Goal: Communication & Community: Participate in discussion

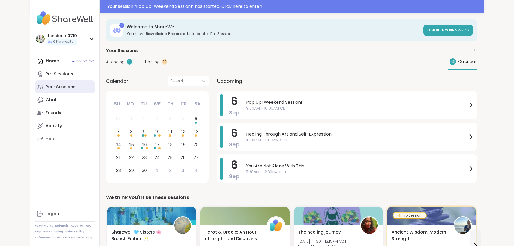
click at [46, 89] on div "Peer Sessions" at bounding box center [61, 87] width 30 height 6
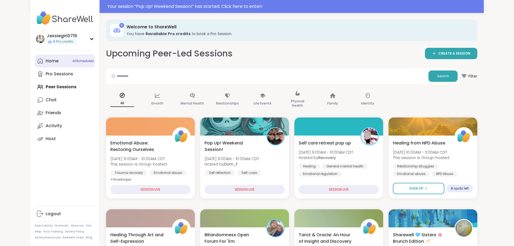
click at [46, 61] on div "Home 40 Scheduled" at bounding box center [52, 61] width 13 height 6
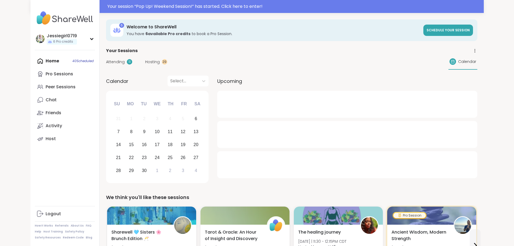
click at [106, 62] on span "Attending" at bounding box center [115, 62] width 19 height 6
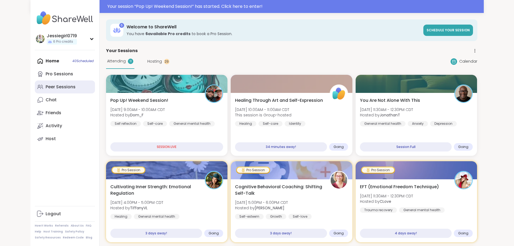
click at [46, 87] on div "Peer Sessions" at bounding box center [61, 87] width 30 height 6
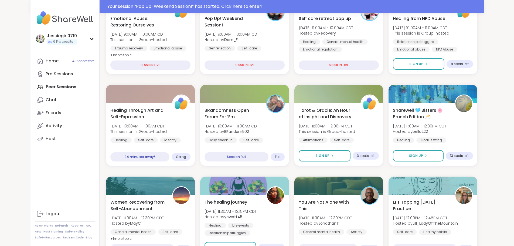
scroll to position [126, 0]
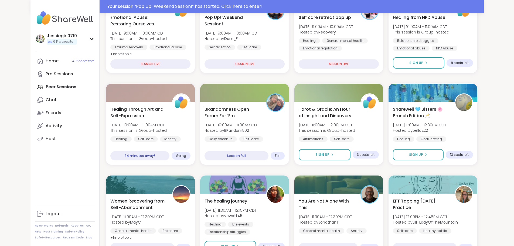
drag, startPoint x: 518, startPoint y: 39, endPoint x: 26, endPoint y: 184, distance: 512.7
click at [31, 184] on div "Jessiegirl0719 6 Pro credits Profile Membership Settings Help Home 40 Scheduled…" at bounding box center [65, 123] width 69 height 246
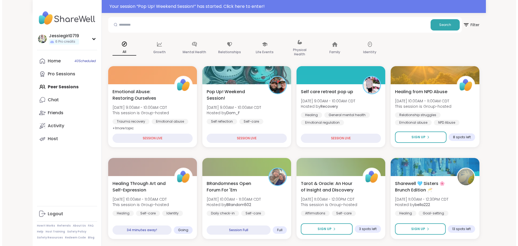
scroll to position [52, 0]
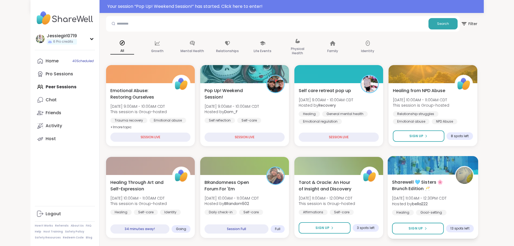
click at [474, 191] on div "Sharewell 🩵 Sisters 🌸 Brunch Edition 🥂 Sat, Sep 06 | 11:00AM - 12:30PM CDT Host…" at bounding box center [433, 201] width 82 height 44
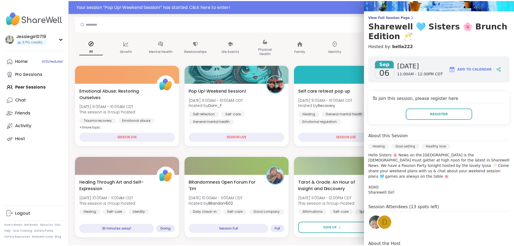
scroll to position [0, 0]
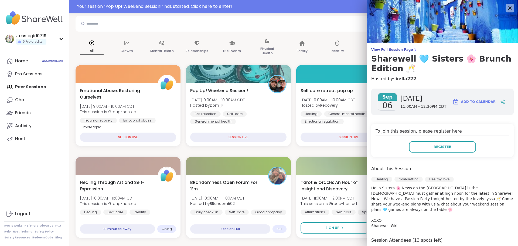
click at [497, 2] on img at bounding box center [442, 21] width 151 height 43
click at [507, 6] on icon at bounding box center [510, 8] width 7 height 7
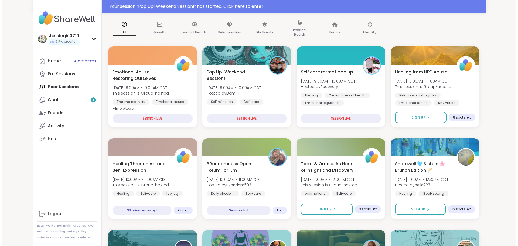
scroll to position [70, 0]
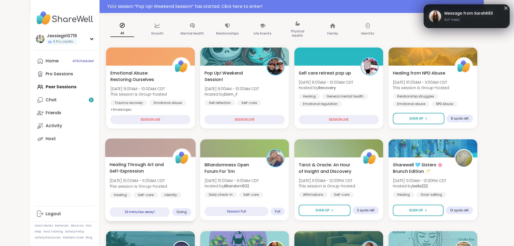
click at [122, 166] on span "Healing Through Art and Self-Expression" at bounding box center [138, 167] width 57 height 13
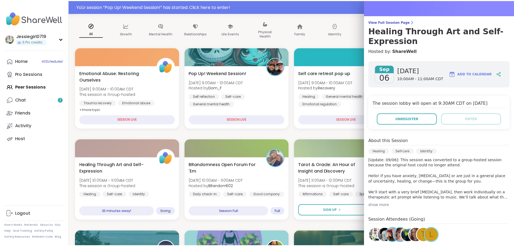
scroll to position [0, 0]
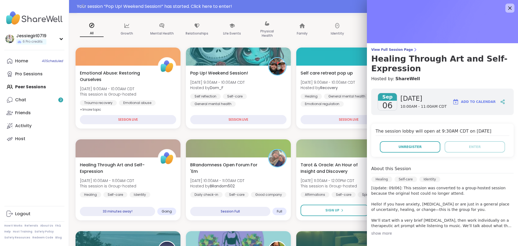
click at [509, 7] on icon at bounding box center [511, 8] width 4 height 4
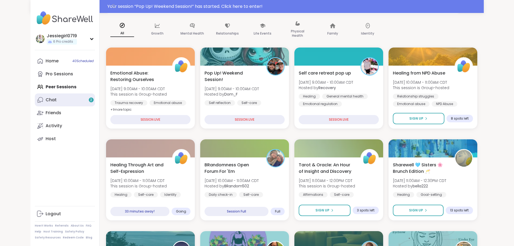
click at [35, 105] on link "Chat 2" at bounding box center [65, 99] width 60 height 13
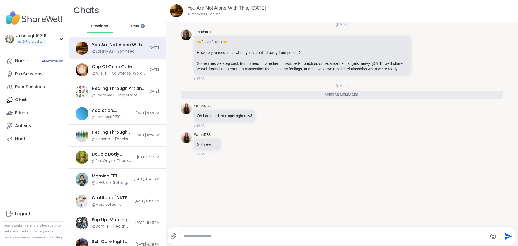
click at [222, 236] on textarea "Type your message" at bounding box center [336, 236] width 305 height 5
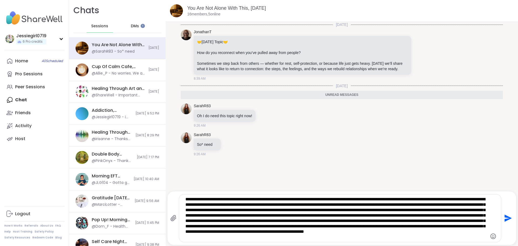
click at [198, 235] on textarea "Type your message" at bounding box center [335, 218] width 300 height 43
type textarea "**********"
click at [505, 216] on icon "Send" at bounding box center [507, 218] width 9 height 9
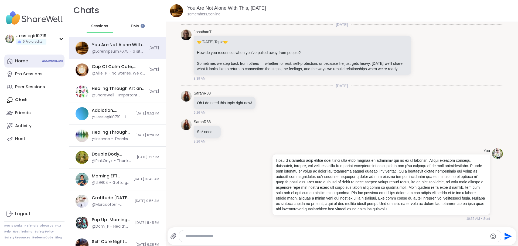
click at [29, 61] on link "Home 40 Scheduled" at bounding box center [34, 61] width 60 height 13
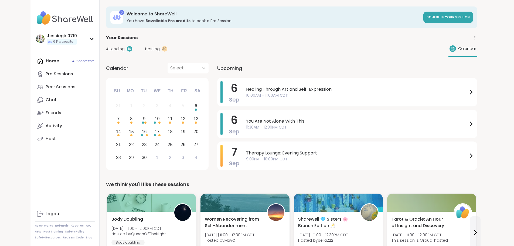
click at [106, 46] on span "Attending" at bounding box center [115, 49] width 19 height 6
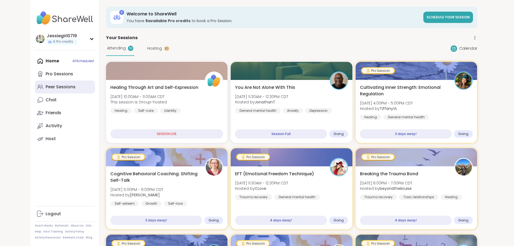
click at [46, 85] on div "Peer Sessions" at bounding box center [61, 87] width 30 height 6
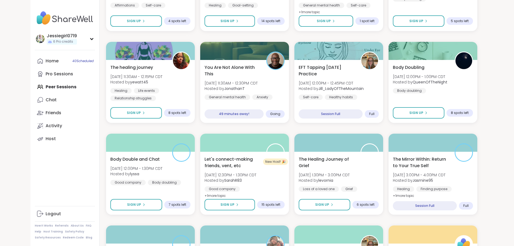
scroll to position [696, 0]
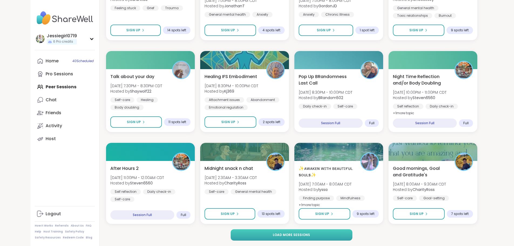
click at [286, 231] on button "Load more sessions" at bounding box center [292, 234] width 122 height 11
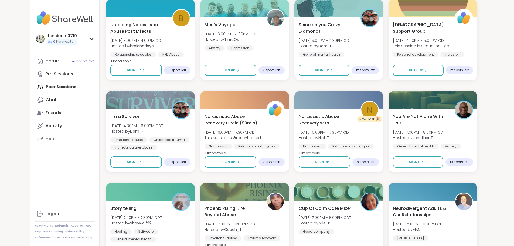
scroll to position [1522, 0]
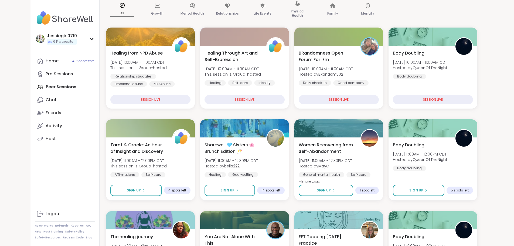
scroll to position [75, 0]
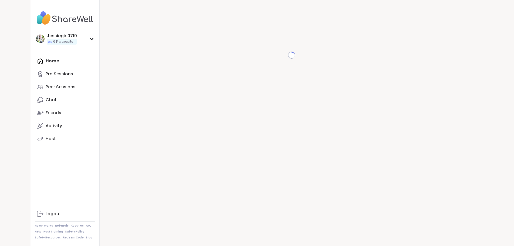
click at [35, 63] on div "Home Pro Sessions Peer Sessions Chat Friends Activity Host" at bounding box center [65, 100] width 60 height 91
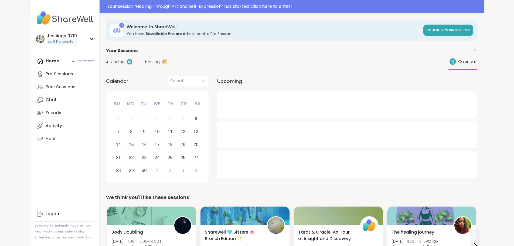
click at [106, 60] on span "Attending" at bounding box center [115, 62] width 19 height 6
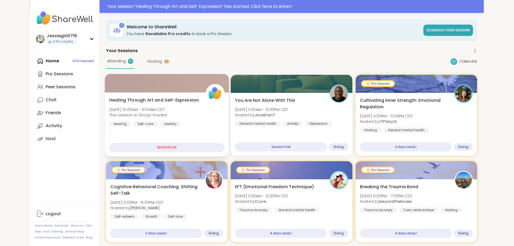
click at [109, 100] on span "Healing Through Art and Self-Expression" at bounding box center [154, 100] width 90 height 6
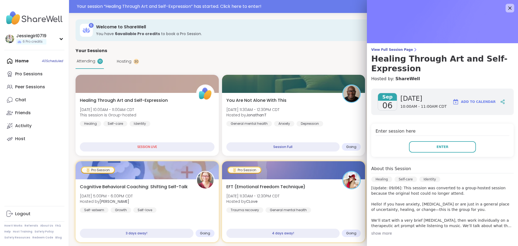
click at [425, 137] on div "Enter session here Enter" at bounding box center [442, 140] width 143 height 33
click at [425, 149] on button "Enter" at bounding box center [442, 146] width 67 height 11
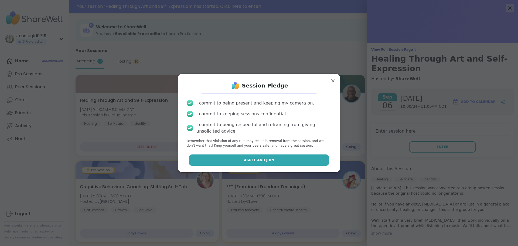
click at [292, 159] on button "Agree and Join" at bounding box center [259, 159] width 141 height 11
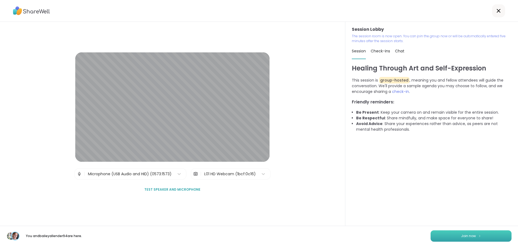
click at [481, 236] on button "Join now" at bounding box center [471, 235] width 81 height 11
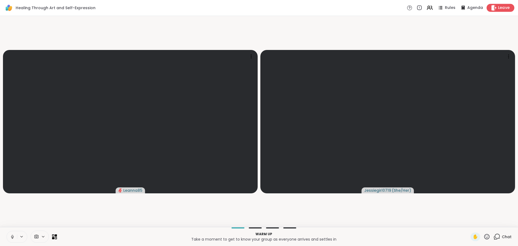
click at [498, 5] on span "Leave" at bounding box center [504, 8] width 12 height 6
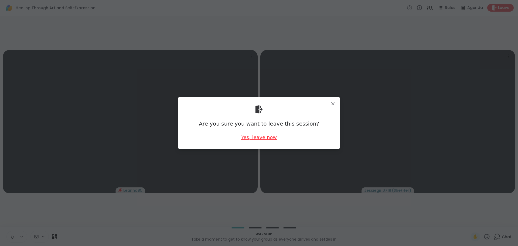
click at [258, 137] on div "Yes, leave now" at bounding box center [259, 137] width 36 height 7
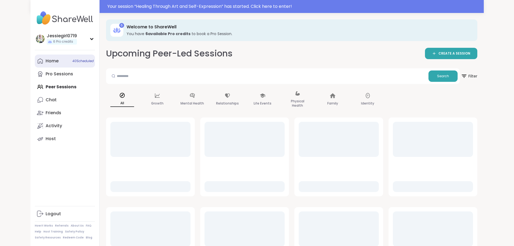
click at [46, 59] on div "Home 40 Scheduled" at bounding box center [52, 61] width 13 height 6
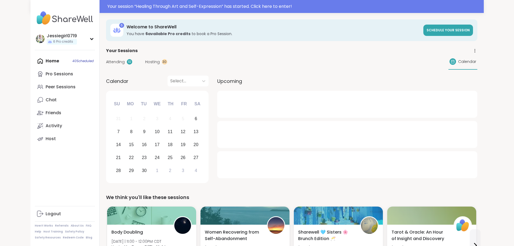
click at [106, 59] on span "Attending" at bounding box center [115, 62] width 19 height 6
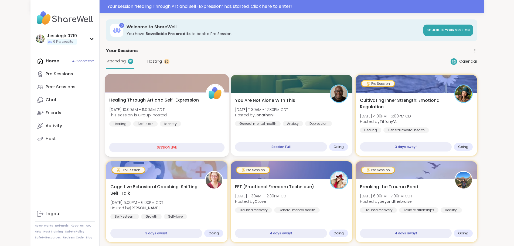
click at [128, 101] on span "Healing Through Art and Self-Expression" at bounding box center [154, 100] width 90 height 6
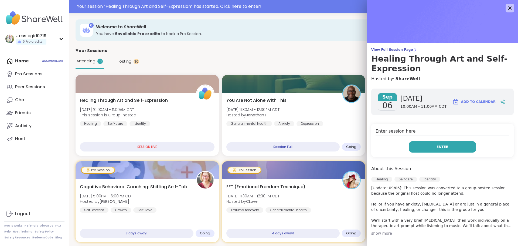
click at [450, 148] on button "Enter" at bounding box center [442, 146] width 67 height 11
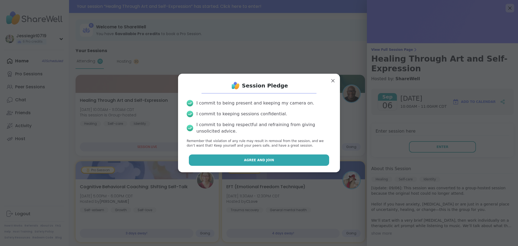
click at [228, 159] on button "Agree and Join" at bounding box center [259, 159] width 141 height 11
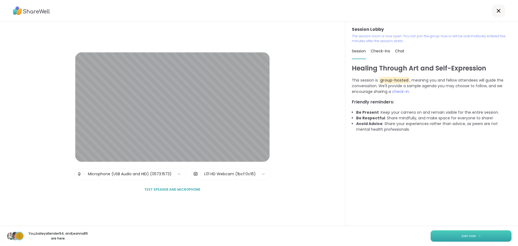
click at [480, 237] on button "Join now" at bounding box center [471, 235] width 81 height 11
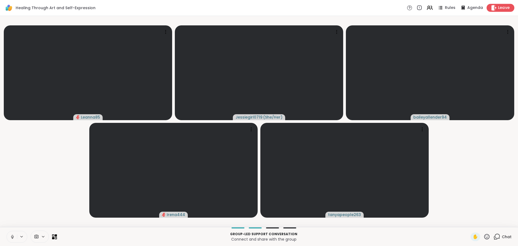
click at [498, 9] on span "Leave" at bounding box center [504, 8] width 12 height 6
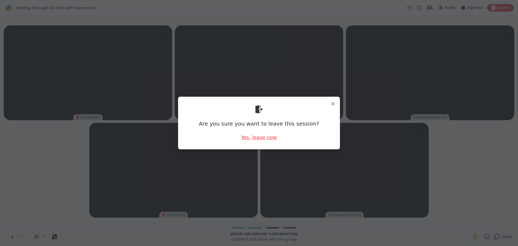
click at [248, 136] on div "Yes, leave now" at bounding box center [259, 137] width 36 height 7
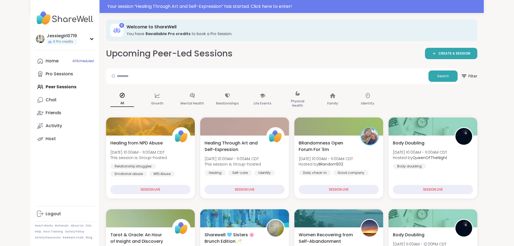
click at [35, 87] on div "Home 40 Scheduled Pro Sessions Peer Sessions Chat Friends Activity Host" at bounding box center [65, 100] width 60 height 91
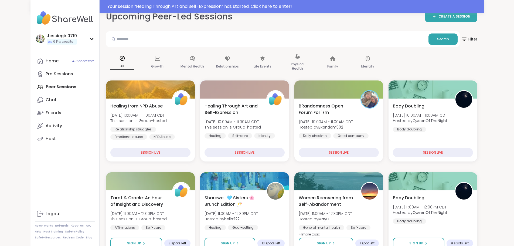
scroll to position [36, 0]
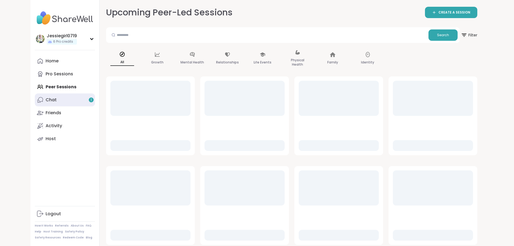
click at [36, 101] on link "Chat 1" at bounding box center [65, 99] width 60 height 13
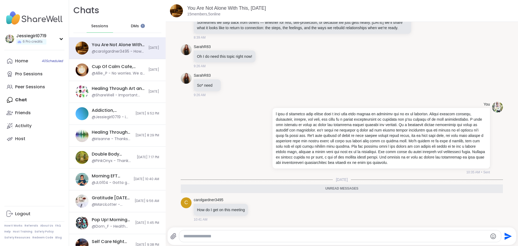
click at [272, 233] on div at bounding box center [340, 236] width 322 height 12
click at [264, 209] on icon at bounding box center [263, 209] width 5 height 6
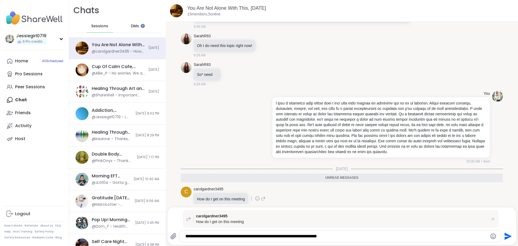
type textarea "**********"
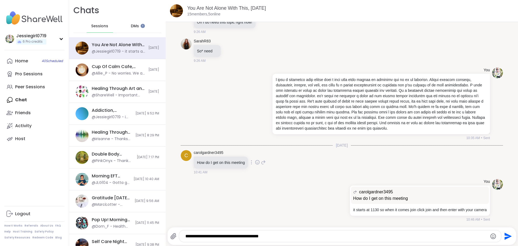
type textarea "**********"
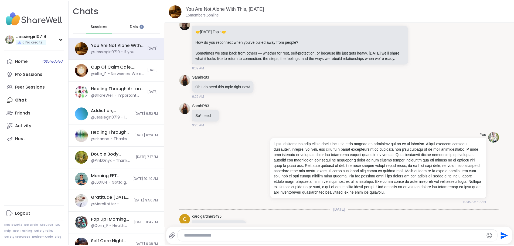
scroll to position [0, 0]
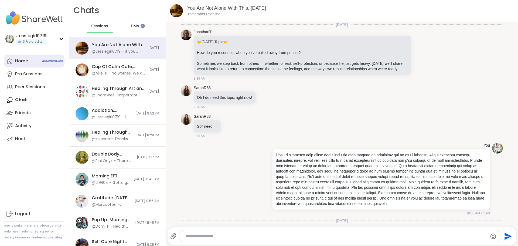
click at [22, 63] on div "Home 40 Scheduled" at bounding box center [21, 61] width 13 height 6
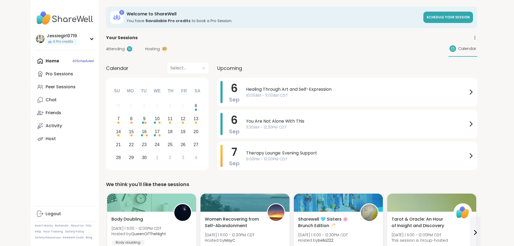
click at [106, 45] on div "Attending 10 Hosting 30 Calendar" at bounding box center [291, 49] width 371 height 16
click at [106, 49] on span "Attending" at bounding box center [115, 49] width 19 height 6
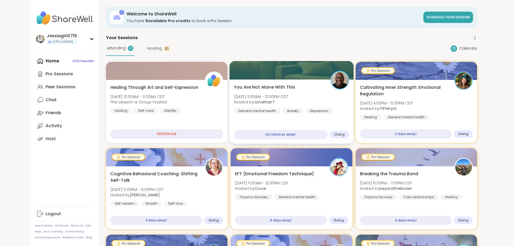
click at [303, 87] on div "You Are Not Alone With This Sat, Sep 06 | 11:30AM - 12:30PM CDT Hosted by Jonat…" at bounding box center [291, 99] width 115 height 30
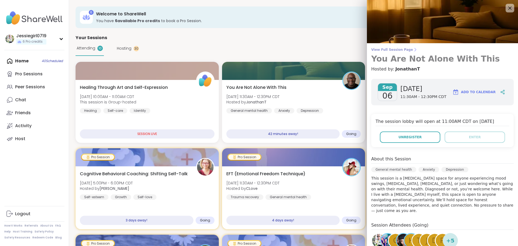
click at [393, 49] on span "View Full Session Page" at bounding box center [442, 50] width 143 height 4
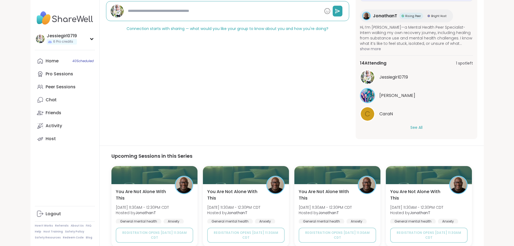
scroll to position [195, 0]
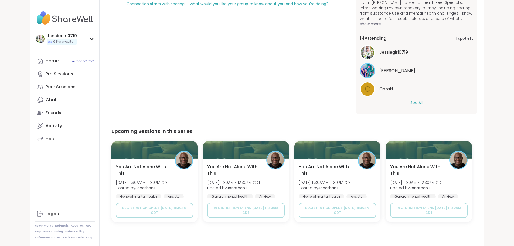
click at [441, 98] on div "Jessiegirl0719 hollyjanicki C CaraN See All" at bounding box center [416, 75] width 113 height 61
click at [423, 103] on button "See All" at bounding box center [417, 103] width 12 height 6
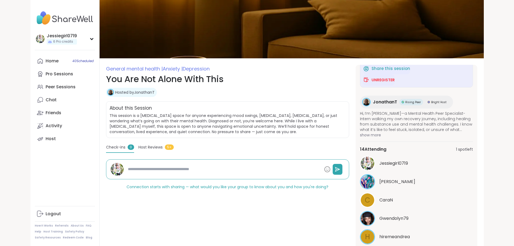
scroll to position [3, 0]
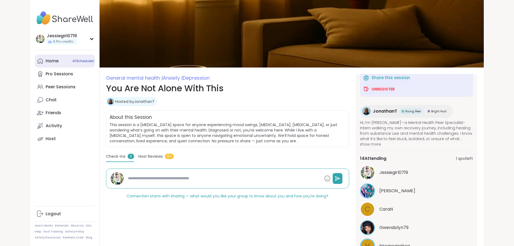
click at [35, 62] on link "Home 40 Scheduled" at bounding box center [65, 61] width 60 height 13
type textarea "*"
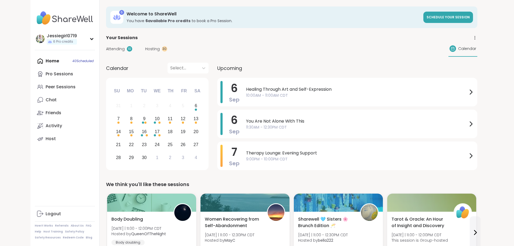
click at [35, 59] on div "Home 40 Scheduled Pro Sessions Peer Sessions Chat Friends Activity Host" at bounding box center [65, 100] width 60 height 91
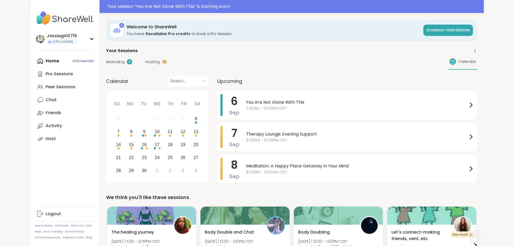
click at [35, 60] on div "Home 40 Scheduled Pro Sessions Peer Sessions Chat Friends Activity Host" at bounding box center [65, 100] width 60 height 91
click at [106, 64] on span "Attending" at bounding box center [115, 62] width 19 height 6
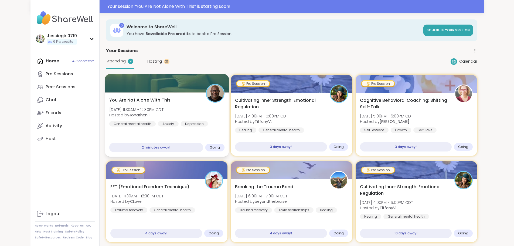
click at [114, 108] on span "[DATE] 11:30AM - 12:30PM CDT" at bounding box center [136, 109] width 54 height 5
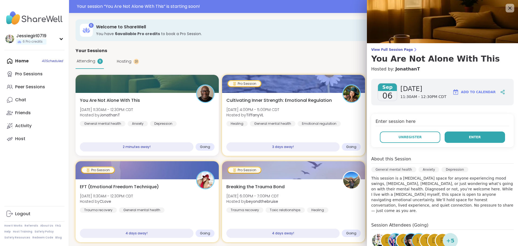
click at [462, 142] on button "Enter" at bounding box center [475, 136] width 60 height 11
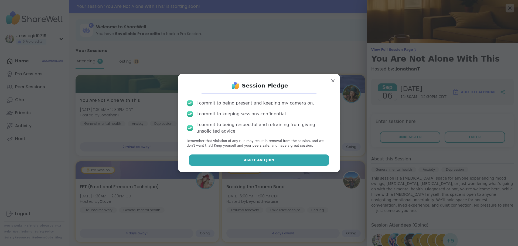
click at [254, 158] on span "Agree and Join" at bounding box center [259, 160] width 30 height 5
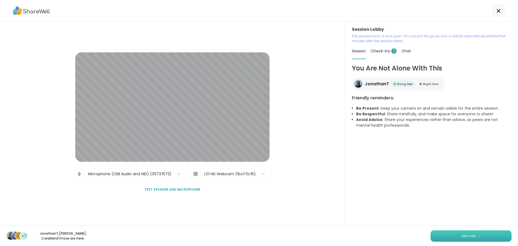
click at [472, 239] on button "Join now" at bounding box center [471, 235] width 81 height 11
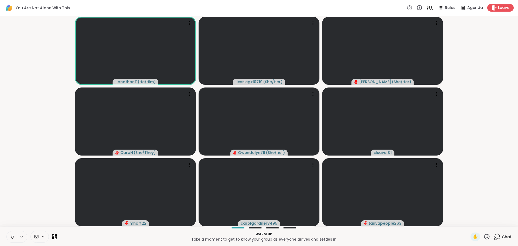
click at [494, 236] on icon at bounding box center [497, 236] width 7 height 7
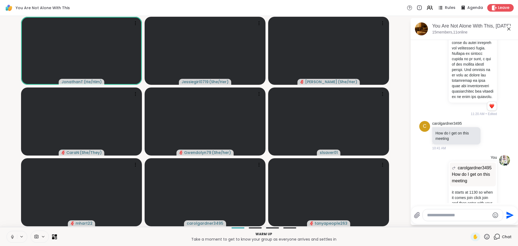
scroll to position [518, 0]
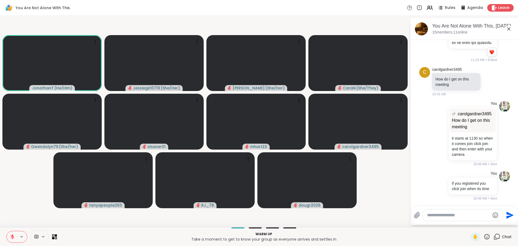
click at [13, 239] on button at bounding box center [12, 236] width 10 height 11
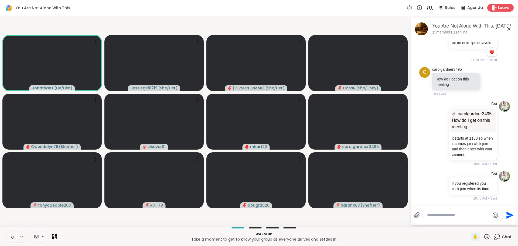
click at [8, 231] on button at bounding box center [12, 236] width 10 height 11
click at [514, 185] on html "You Are Not Alone With This Rules Agenda Leave JonathanT ( He/Him ) Jessiegirl0…" at bounding box center [259, 123] width 518 height 246
drag, startPoint x: 514, startPoint y: 183, endPoint x: 514, endPoint y: 157, distance: 26.2
click at [514, 157] on html "You Are Not Alone With This Rules Agenda Leave JonathanT ( He/Him ) Jessiegirl0…" at bounding box center [259, 123] width 518 height 246
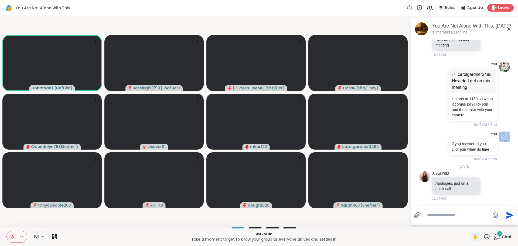
scroll to position [591, 0]
click at [488, 184] on icon at bounding box center [490, 186] width 4 height 4
click at [488, 176] on div "Select Reaction: Heart" at bounding box center [490, 177] width 5 height 5
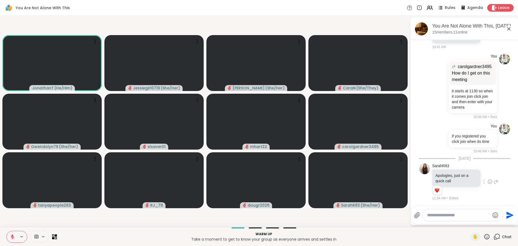
scroll to position [599, 0]
click at [494, 179] on icon at bounding box center [496, 181] width 5 height 6
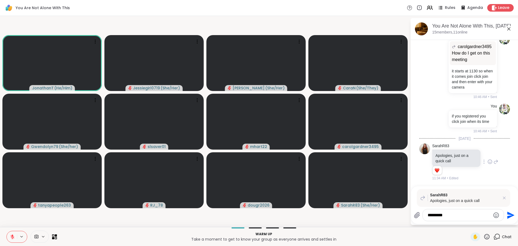
type textarea "**********"
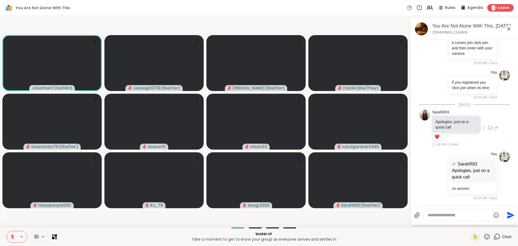
scroll to position [652, 0]
click at [473, 239] on span "✋" at bounding box center [475, 237] width 5 height 6
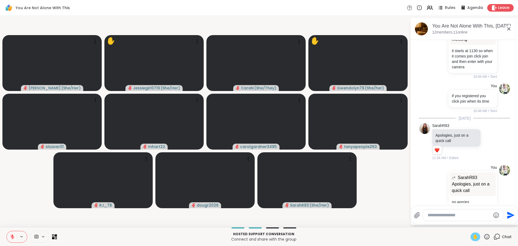
scroll to position [652, 0]
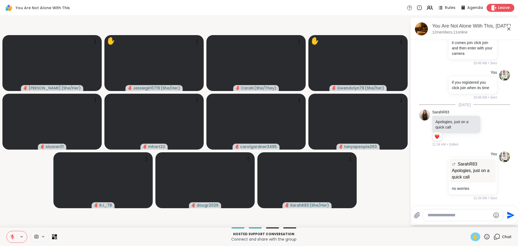
click at [498, 6] on span "Leave" at bounding box center [504, 8] width 12 height 6
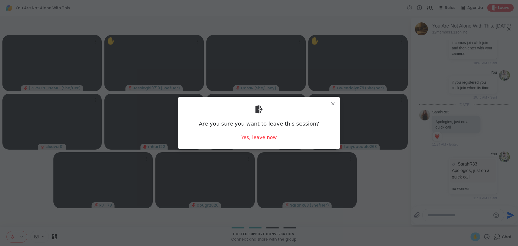
click at [249, 141] on div "Are you sure you want to leave this session? Yes, leave now" at bounding box center [258, 123] width 153 height 44
click at [250, 140] on div "Yes, leave now" at bounding box center [259, 137] width 36 height 7
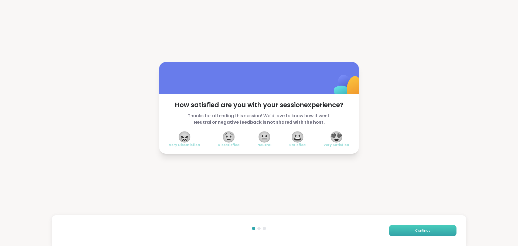
click at [427, 235] on button "Continue" at bounding box center [422, 230] width 67 height 11
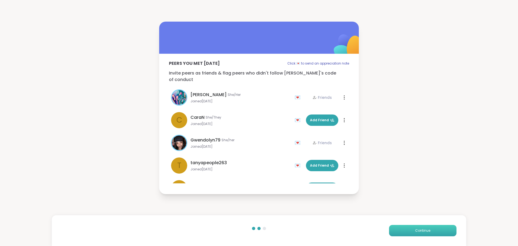
click at [427, 234] on button "Continue" at bounding box center [422, 230] width 67 height 11
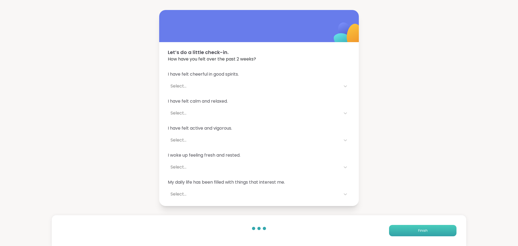
click at [424, 230] on span "Finish" at bounding box center [422, 230] width 9 height 5
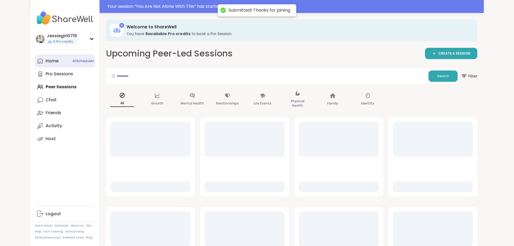
click at [46, 58] on div "Home 40 Scheduled" at bounding box center [52, 61] width 13 height 6
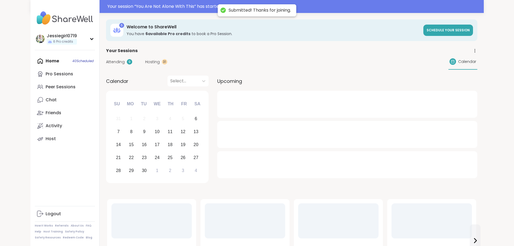
click at [106, 58] on div "Attending 9 Hosting 31 Calendar" at bounding box center [291, 62] width 371 height 16
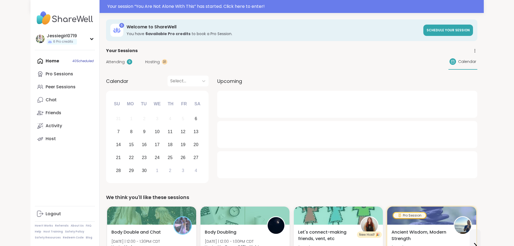
click at [106, 62] on span "Attending" at bounding box center [115, 62] width 19 height 6
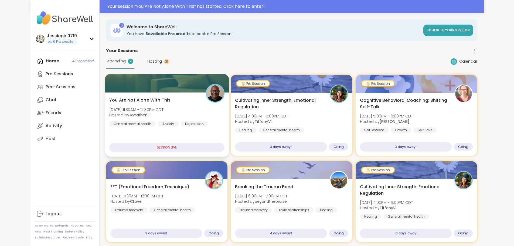
click at [105, 83] on div at bounding box center [167, 83] width 124 height 18
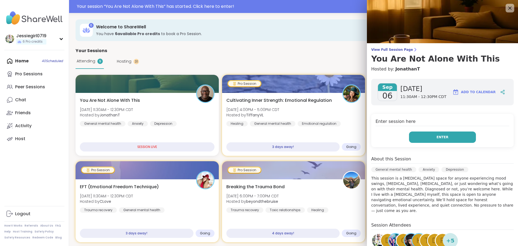
click at [450, 134] on button "Enter" at bounding box center [442, 136] width 67 height 11
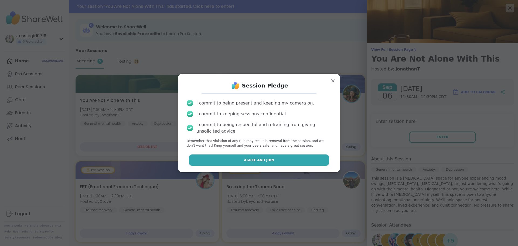
click at [274, 159] on button "Agree and Join" at bounding box center [259, 159] width 141 height 11
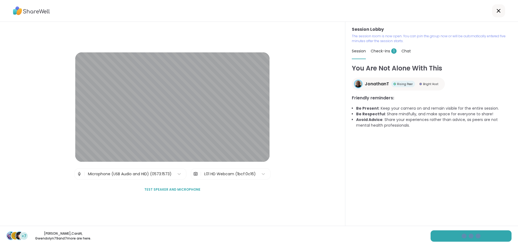
click at [462, 229] on div "C +7 [PERSON_NAME] , [PERSON_NAME] , Gwendolyn79 and 7 more are here." at bounding box center [259, 236] width 518 height 20
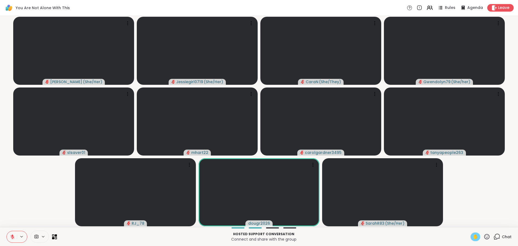
click at [473, 236] on span "✋" at bounding box center [475, 237] width 5 height 6
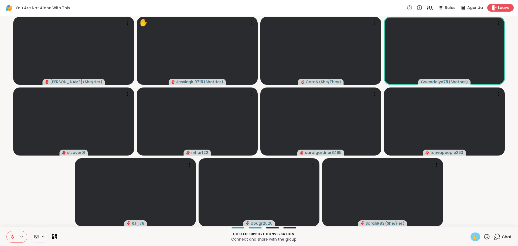
click at [503, 237] on span "Chat" at bounding box center [507, 236] width 10 height 5
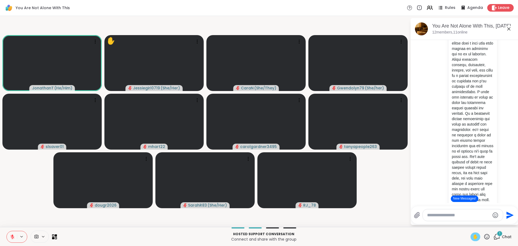
scroll to position [178, 0]
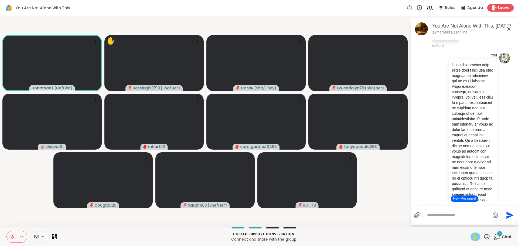
click at [472, 198] on button "New Messages!" at bounding box center [464, 198] width 27 height 6
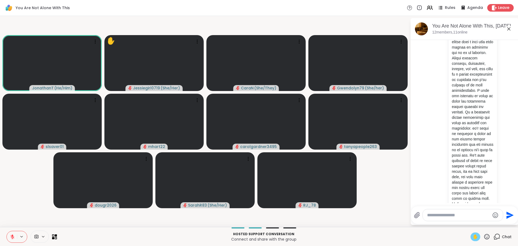
scroll to position [208, 0]
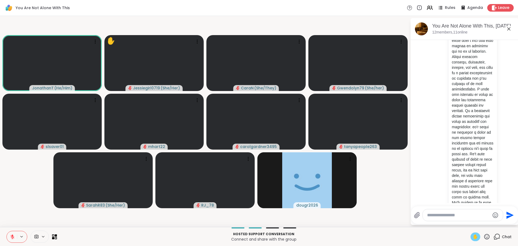
click at [473, 234] on span "✋" at bounding box center [475, 237] width 5 height 6
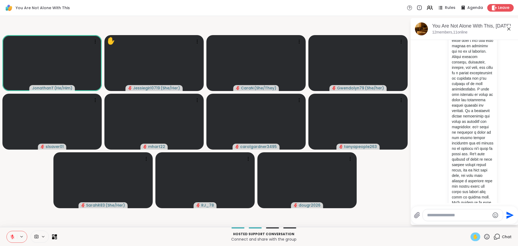
click at [11, 236] on icon at bounding box center [12, 236] width 5 height 5
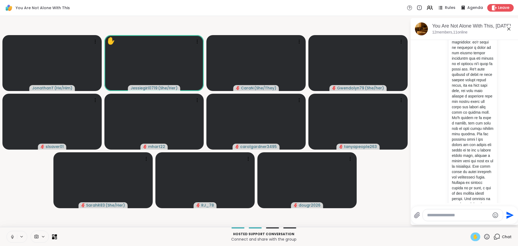
scroll to position [297, 0]
drag, startPoint x: 513, startPoint y: 104, endPoint x: 437, endPoint y: 97, distance: 76.2
click at [437, 97] on div "You 1 1 11:20 AM • Edited" at bounding box center [464, 87] width 66 height 307
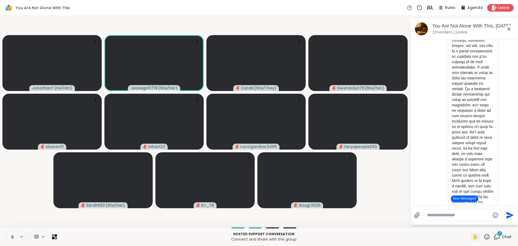
scroll to position [235, 0]
drag, startPoint x: 513, startPoint y: 97, endPoint x: 436, endPoint y: 87, distance: 77.5
click at [436, 87] on div "You 1 1 11:20 AM • Edited" at bounding box center [464, 149] width 66 height 307
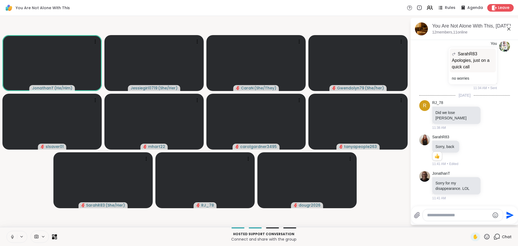
scroll to position [759, 0]
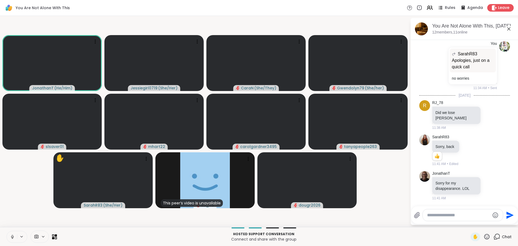
click at [12, 237] on icon at bounding box center [12, 236] width 5 height 5
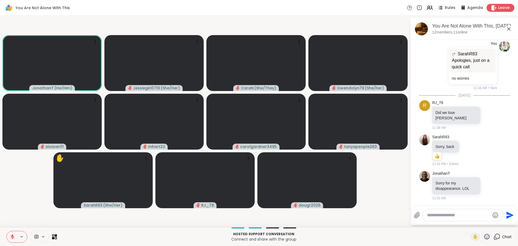
click at [504, 9] on span "Leave" at bounding box center [504, 8] width 12 height 6
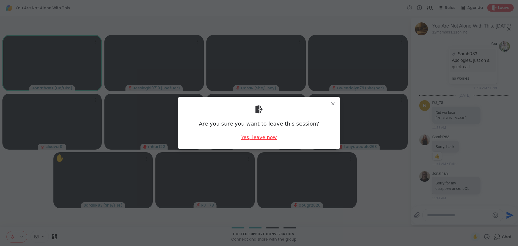
click at [268, 136] on div "Yes, leave now" at bounding box center [259, 137] width 36 height 7
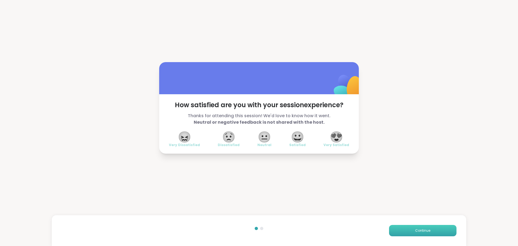
click at [430, 232] on button "Continue" at bounding box center [422, 230] width 67 height 11
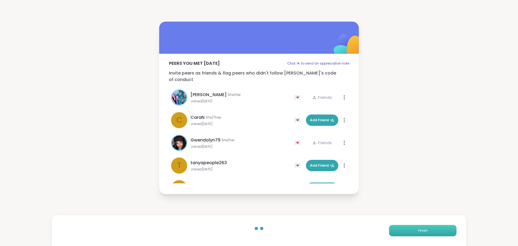
click at [430, 231] on button "Finish" at bounding box center [422, 230] width 67 height 11
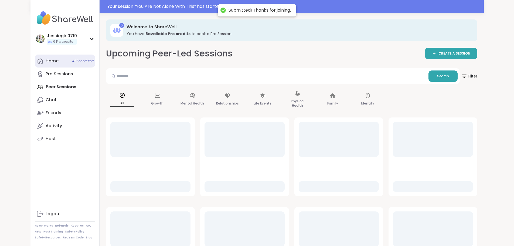
click at [35, 62] on link "Home 40 Scheduled" at bounding box center [65, 61] width 60 height 13
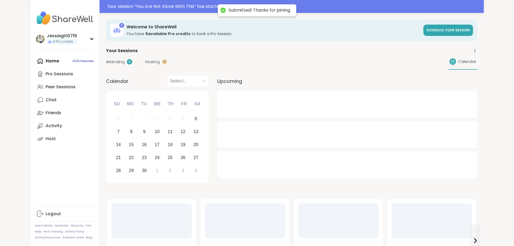
click at [106, 65] on div "Attending 9 Hosting 31 Calendar" at bounding box center [291, 62] width 371 height 16
click at [106, 59] on span "Attending" at bounding box center [115, 62] width 19 height 6
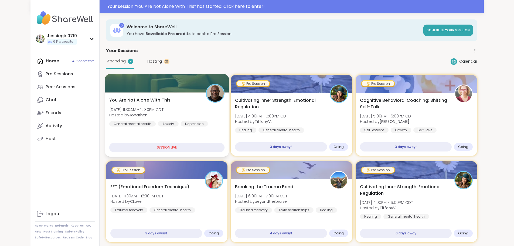
click at [105, 88] on div at bounding box center [167, 83] width 124 height 18
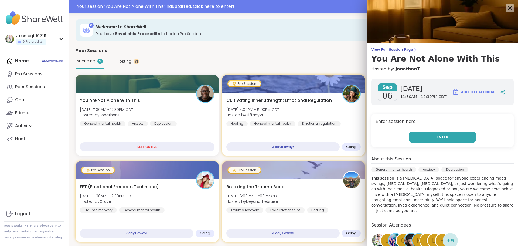
click at [456, 134] on button "Enter" at bounding box center [442, 136] width 67 height 11
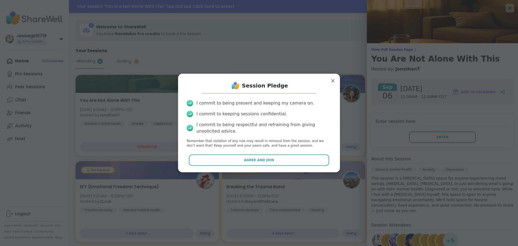
click at [300, 159] on button "Agree and Join" at bounding box center [259, 159] width 141 height 11
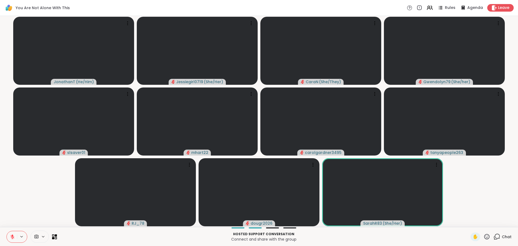
click at [502, 237] on span "Chat" at bounding box center [507, 236] width 10 height 5
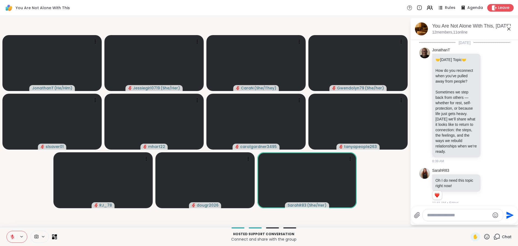
scroll to position [754, 0]
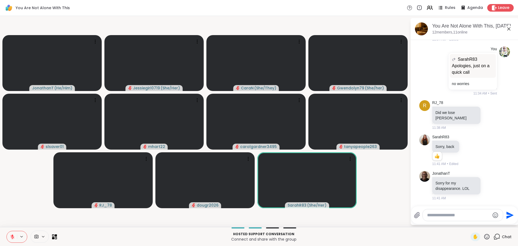
click at [448, 213] on textarea "Type your message" at bounding box center [458, 214] width 63 height 5
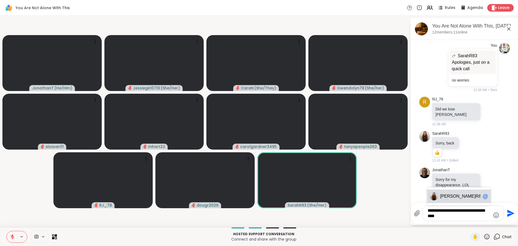
click at [476, 196] on span "R83" at bounding box center [480, 196] width 8 height 5
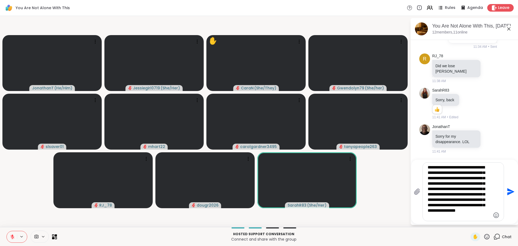
type textarea "**********"
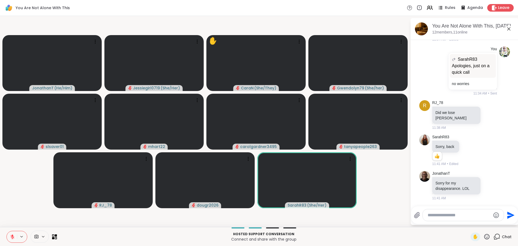
scroll to position [864, 0]
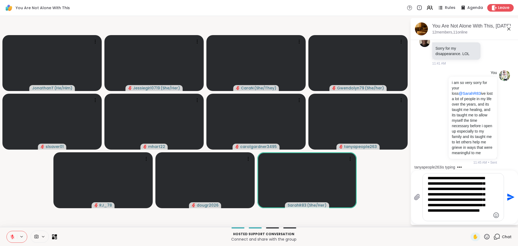
type textarea "**********"
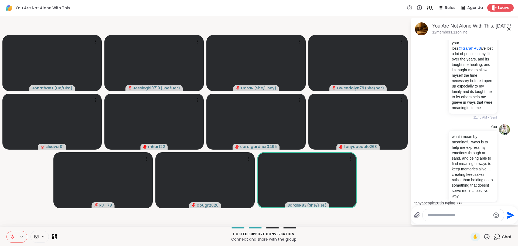
scroll to position [958, 0]
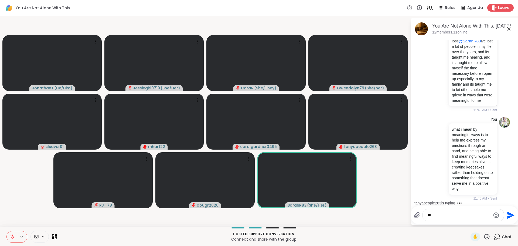
type textarea "*"
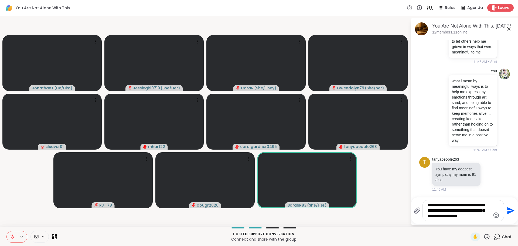
scroll to position [1006, 0]
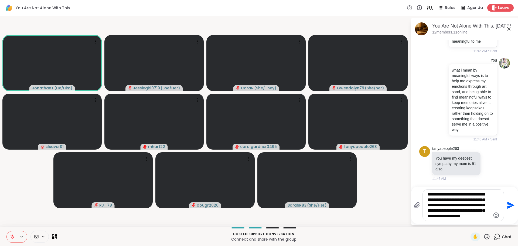
type textarea "**********"
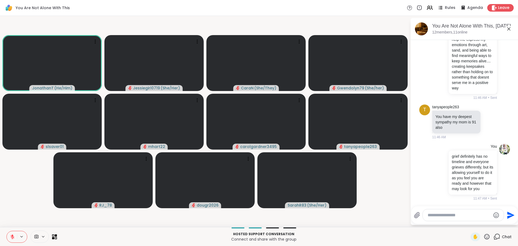
scroll to position [1069, 0]
click at [437, 219] on div at bounding box center [463, 215] width 81 height 12
click at [438, 215] on textarea "Type your message" at bounding box center [459, 214] width 63 height 5
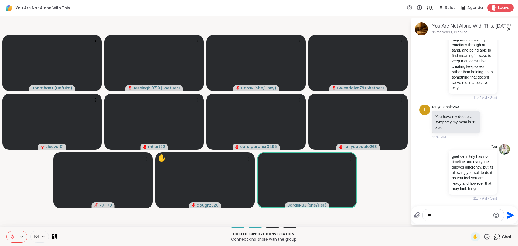
type textarea "*"
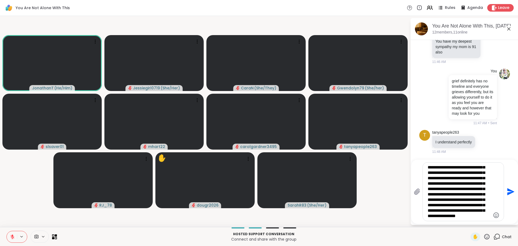
scroll to position [16, 0]
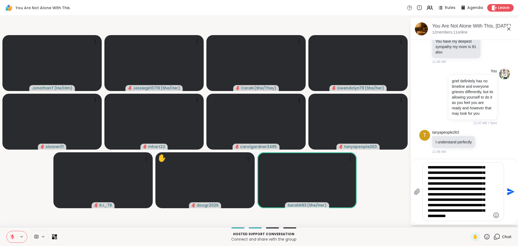
type textarea "**********"
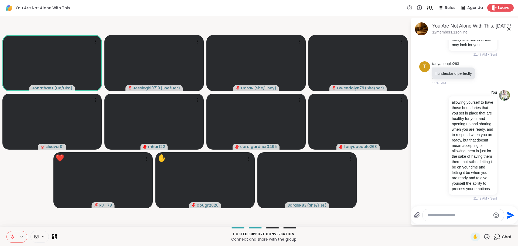
scroll to position [1240, 0]
click at [450, 211] on div at bounding box center [463, 215] width 81 height 12
click at [448, 214] on textarea "Type your message" at bounding box center [459, 214] width 63 height 5
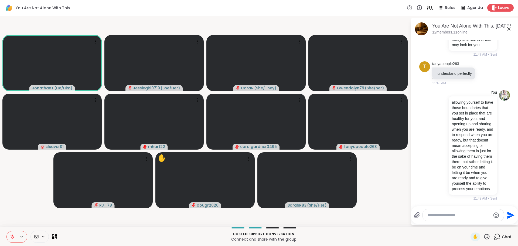
click at [448, 214] on textarea "Type your message" at bounding box center [459, 214] width 63 height 5
click at [473, 237] on span "✋" at bounding box center [475, 237] width 5 height 6
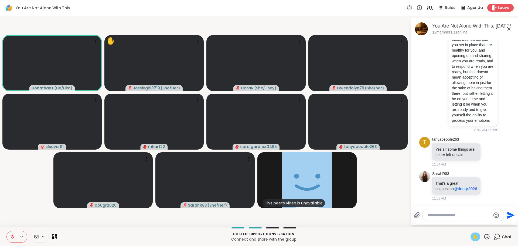
scroll to position [1314, 0]
click at [12, 238] on icon at bounding box center [12, 236] width 5 height 5
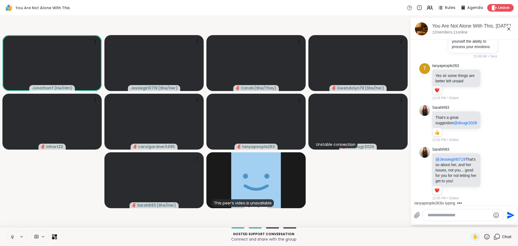
scroll to position [1393, 0]
click at [488, 171] on icon at bounding box center [490, 173] width 5 height 5
click at [488, 164] on div "Select Reaction: Heart" at bounding box center [490, 165] width 5 height 5
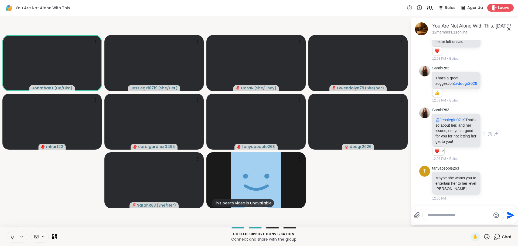
scroll to position [1440, 0]
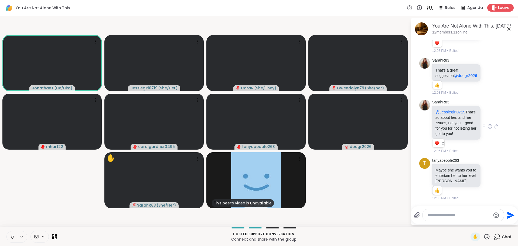
click at [6, 185] on video-player-container "JonathanT ( He/Him ) Jessiegirl0719 ( She/Her ) [PERSON_NAME] ( She/They ) Gwen…" at bounding box center [205, 121] width 404 height 207
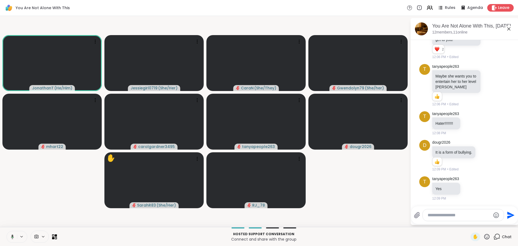
scroll to position [1539, 0]
click at [13, 236] on icon at bounding box center [11, 236] width 5 height 5
click at [498, 7] on span "Leave" at bounding box center [504, 8] width 12 height 6
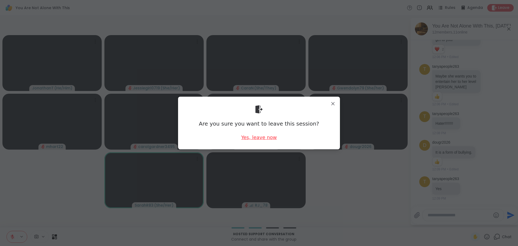
click at [268, 138] on div "Yes, leave now" at bounding box center [259, 137] width 36 height 7
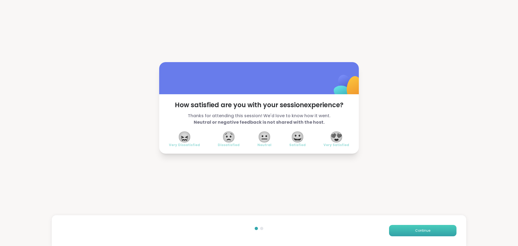
click at [415, 226] on button "Continue" at bounding box center [422, 230] width 67 height 11
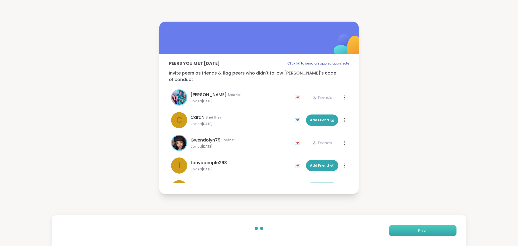
click at [415, 227] on button "Finish" at bounding box center [422, 230] width 67 height 11
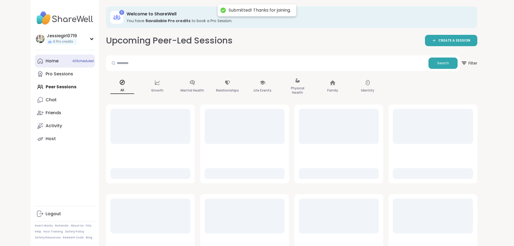
click at [35, 56] on link "Home 40 Scheduled" at bounding box center [65, 61] width 60 height 13
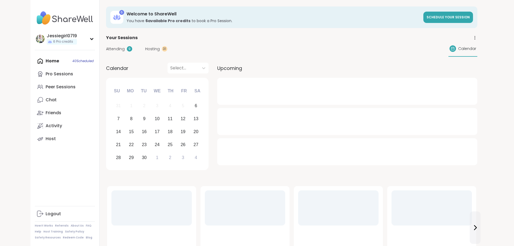
click at [106, 47] on span "Attending" at bounding box center [115, 49] width 19 height 6
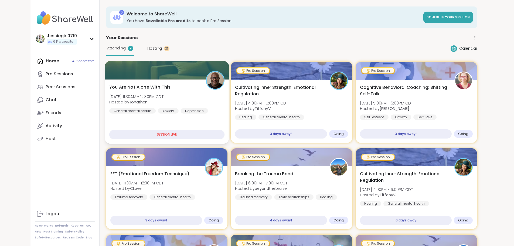
click at [105, 73] on div at bounding box center [167, 70] width 124 height 18
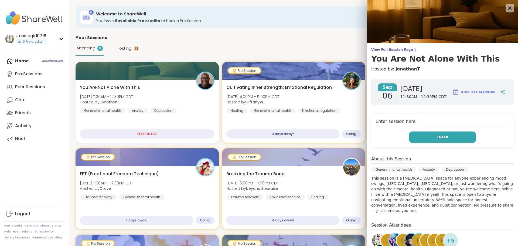
click at [469, 134] on button "Enter" at bounding box center [442, 136] width 67 height 11
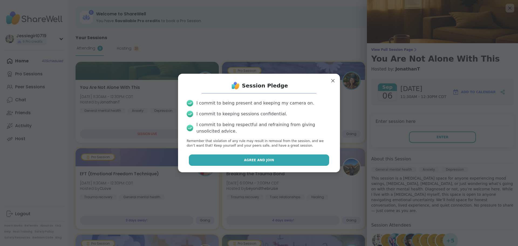
click at [287, 160] on button "Agree and Join" at bounding box center [259, 159] width 141 height 11
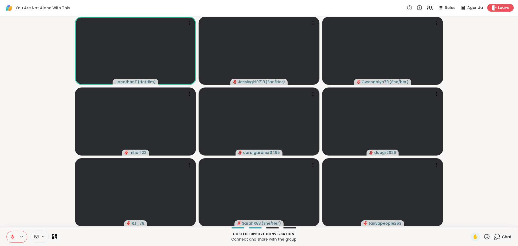
click at [494, 234] on icon at bounding box center [497, 236] width 7 height 7
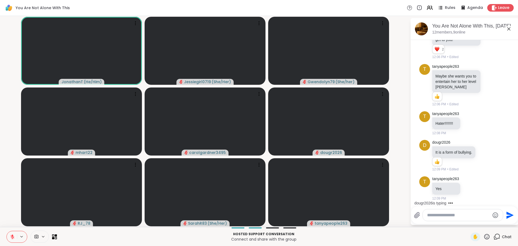
scroll to position [1590, 0]
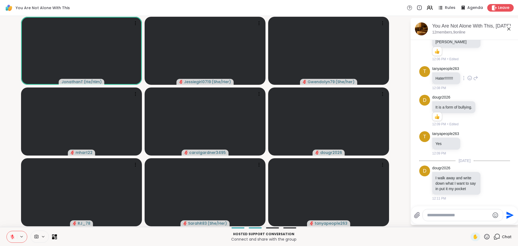
click at [471, 78] on icon at bounding box center [470, 78] width 2 height 1
click at [470, 67] on div "Select Reaction: Heart" at bounding box center [470, 69] width 5 height 5
click at [485, 109] on icon at bounding box center [485, 110] width 5 height 5
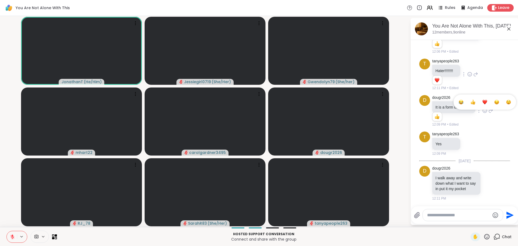
click at [483, 103] on div "Select Reaction: Heart" at bounding box center [485, 102] width 5 height 5
click at [455, 217] on textarea "Type your message" at bounding box center [458, 214] width 63 height 5
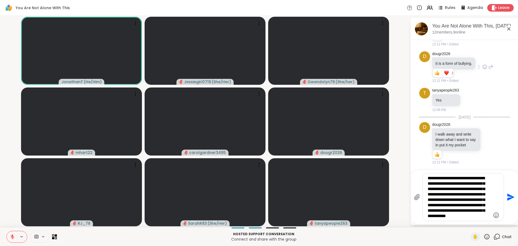
type textarea "**********"
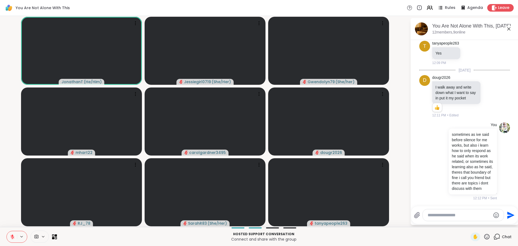
scroll to position [1699, 0]
type textarea "*"
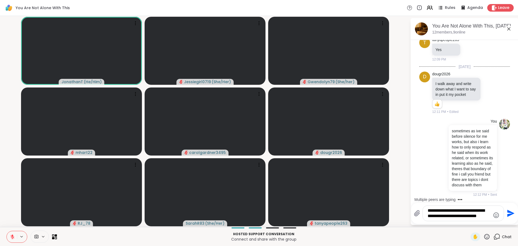
scroll to position [1747, 0]
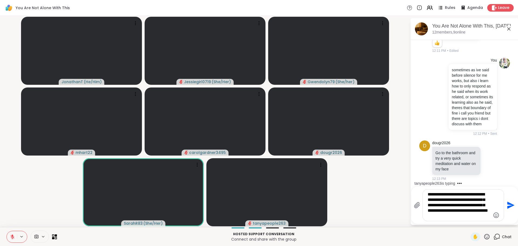
type textarea "**********"
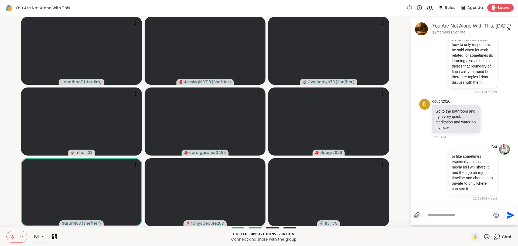
scroll to position [1844, 0]
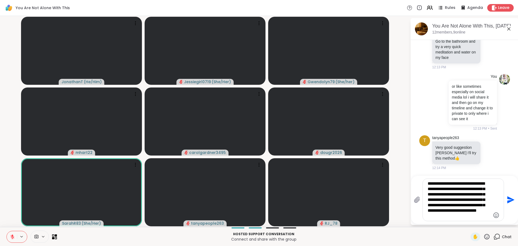
type textarea "**********"
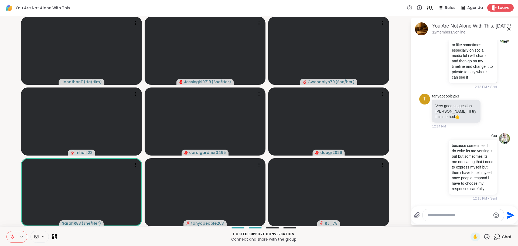
scroll to position [1927, 0]
click at [501, 8] on span "Leave" at bounding box center [504, 8] width 12 height 6
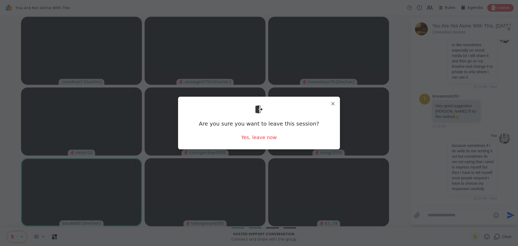
click at [258, 133] on div "Are you sure you want to leave this session? Yes, leave now" at bounding box center [258, 123] width 153 height 44
click at [261, 136] on div "Yes, leave now" at bounding box center [259, 137] width 36 height 7
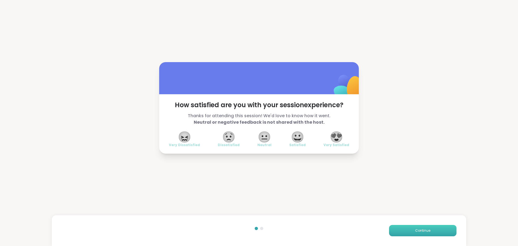
click at [419, 227] on button "Continue" at bounding box center [422, 230] width 67 height 11
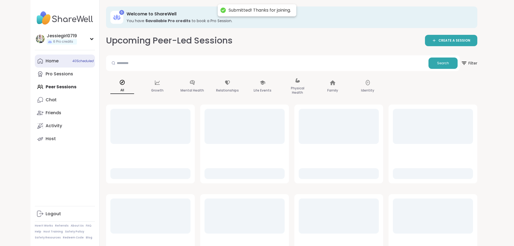
click at [35, 62] on link "Home 40 Scheduled" at bounding box center [65, 61] width 60 height 13
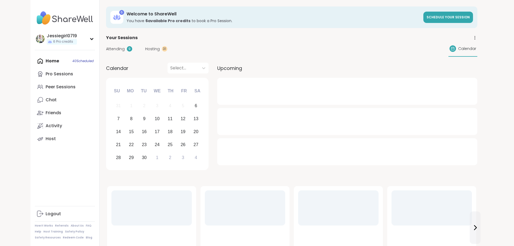
click at [106, 48] on div "Attending 9" at bounding box center [119, 49] width 26 height 6
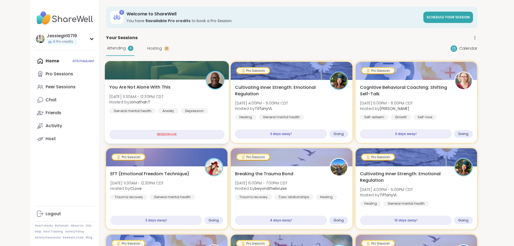
click at [105, 75] on div at bounding box center [167, 70] width 124 height 18
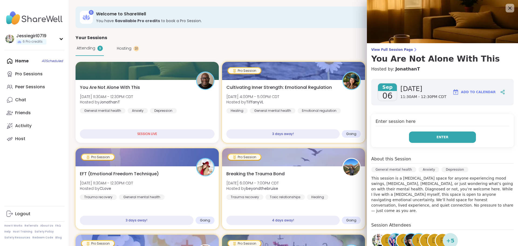
click at [447, 138] on button "Enter" at bounding box center [442, 136] width 67 height 11
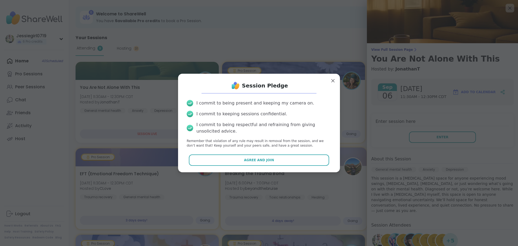
drag, startPoint x: 306, startPoint y: 163, endPoint x: 312, endPoint y: 170, distance: 9.8
click at [306, 162] on button "Agree and Join" at bounding box center [259, 159] width 141 height 11
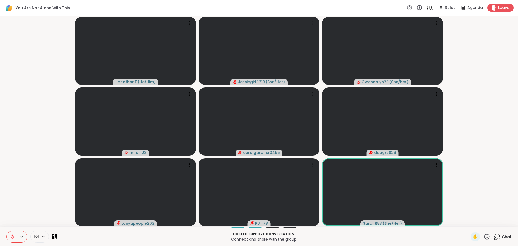
click at [494, 236] on icon at bounding box center [497, 236] width 7 height 7
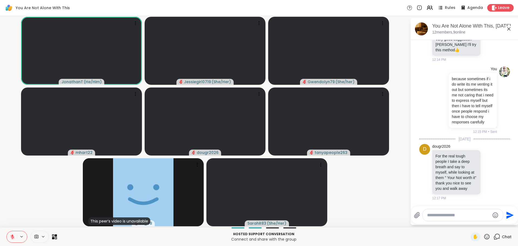
scroll to position [2001, 0]
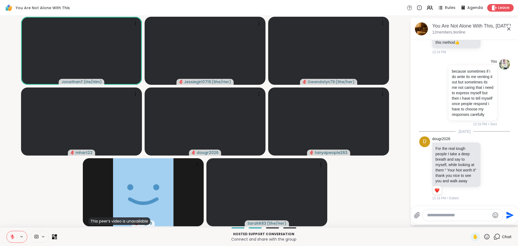
click at [449, 215] on textarea "Type your message" at bounding box center [458, 214] width 63 height 5
click at [473, 238] on span "✋" at bounding box center [475, 237] width 5 height 6
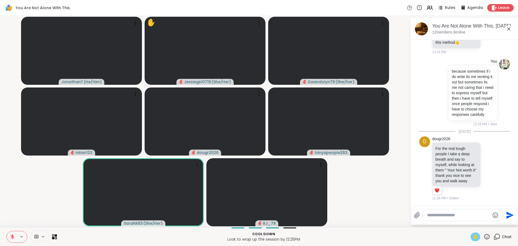
scroll to position [1952, 0]
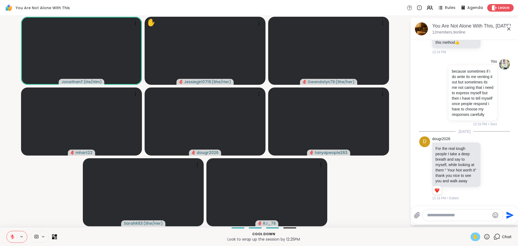
click at [453, 214] on textarea "Type your message" at bounding box center [458, 214] width 63 height 5
click at [473, 234] on span "✋" at bounding box center [475, 237] width 5 height 6
click at [464, 215] on textarea "Type your message" at bounding box center [458, 214] width 63 height 5
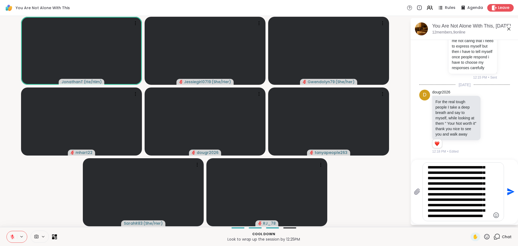
scroll to position [27, 0]
type textarea "**********"
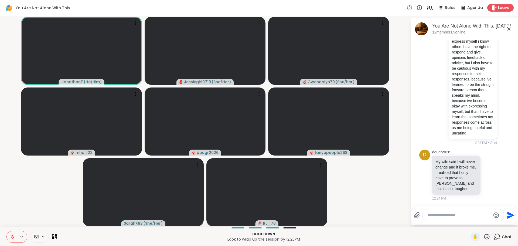
scroll to position [2239, 0]
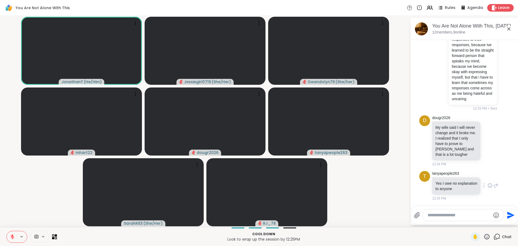
click at [488, 184] on icon at bounding box center [490, 186] width 4 height 4
click at [488, 175] on div "Select Reaction: Heart" at bounding box center [490, 176] width 5 height 5
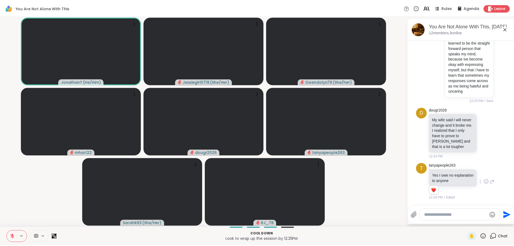
scroll to position [2247, 0]
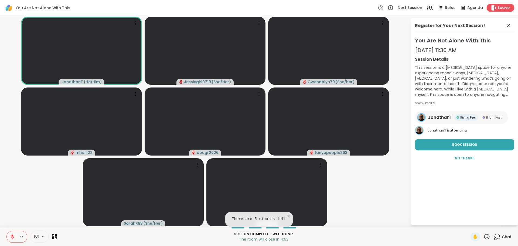
click at [493, 9] on icon at bounding box center [494, 8] width 6 height 6
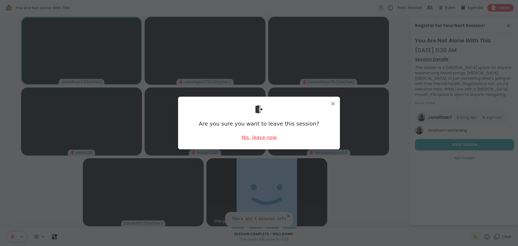
click at [248, 138] on div "Yes, leave now" at bounding box center [259, 137] width 36 height 7
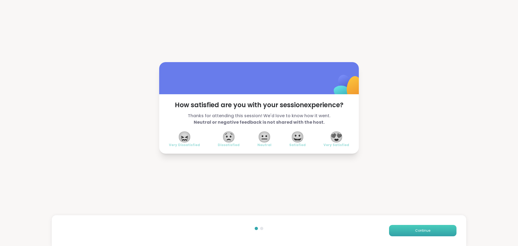
click at [424, 234] on button "Continue" at bounding box center [422, 230] width 67 height 11
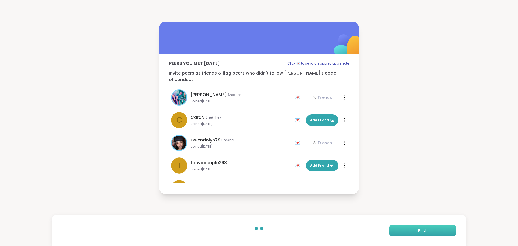
click at [424, 234] on button "Finish" at bounding box center [422, 230] width 67 height 11
